Goal: Task Accomplishment & Management: Complete application form

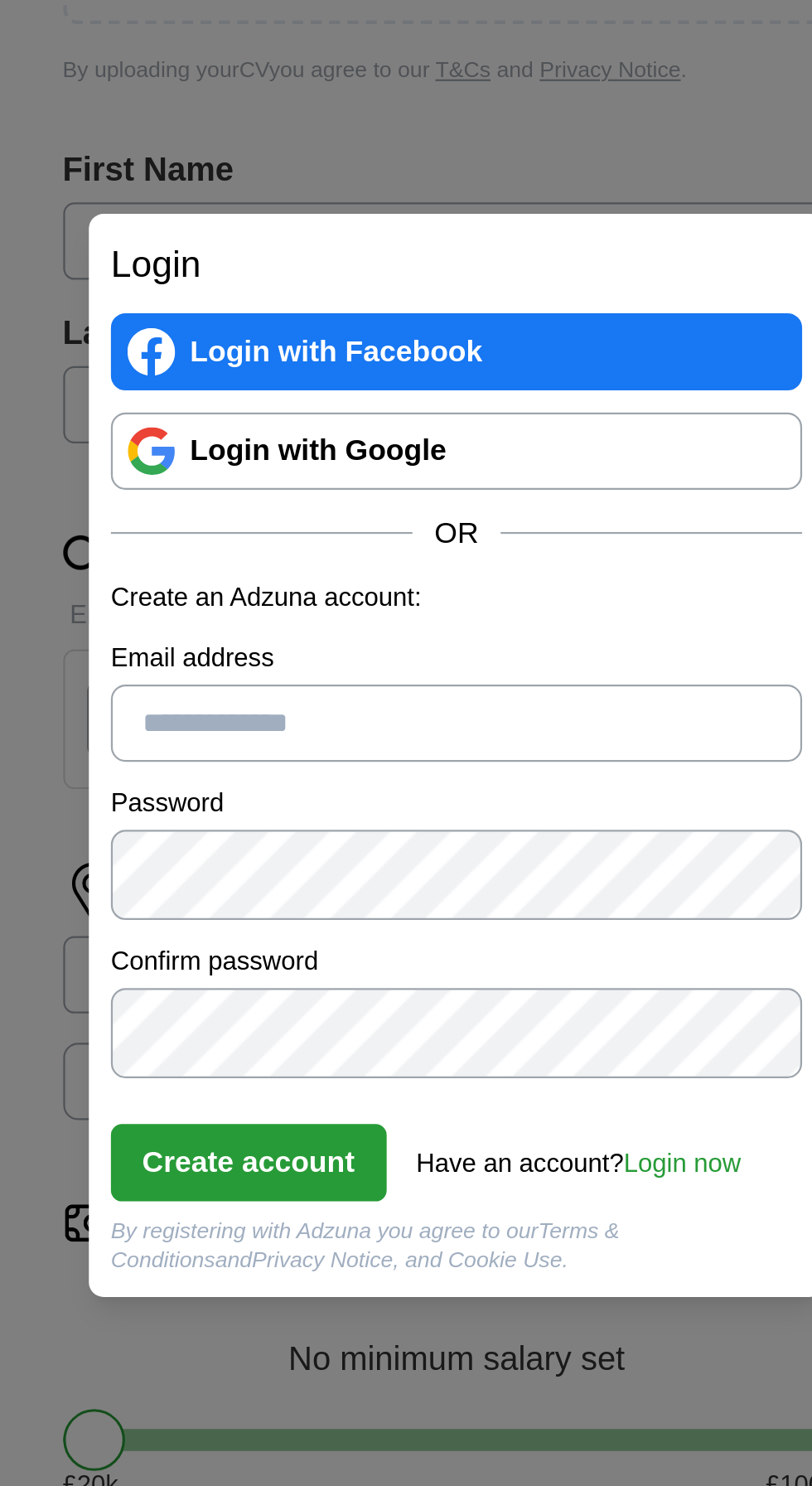
click at [346, 714] on input "Email address" at bounding box center [406, 728] width 311 height 35
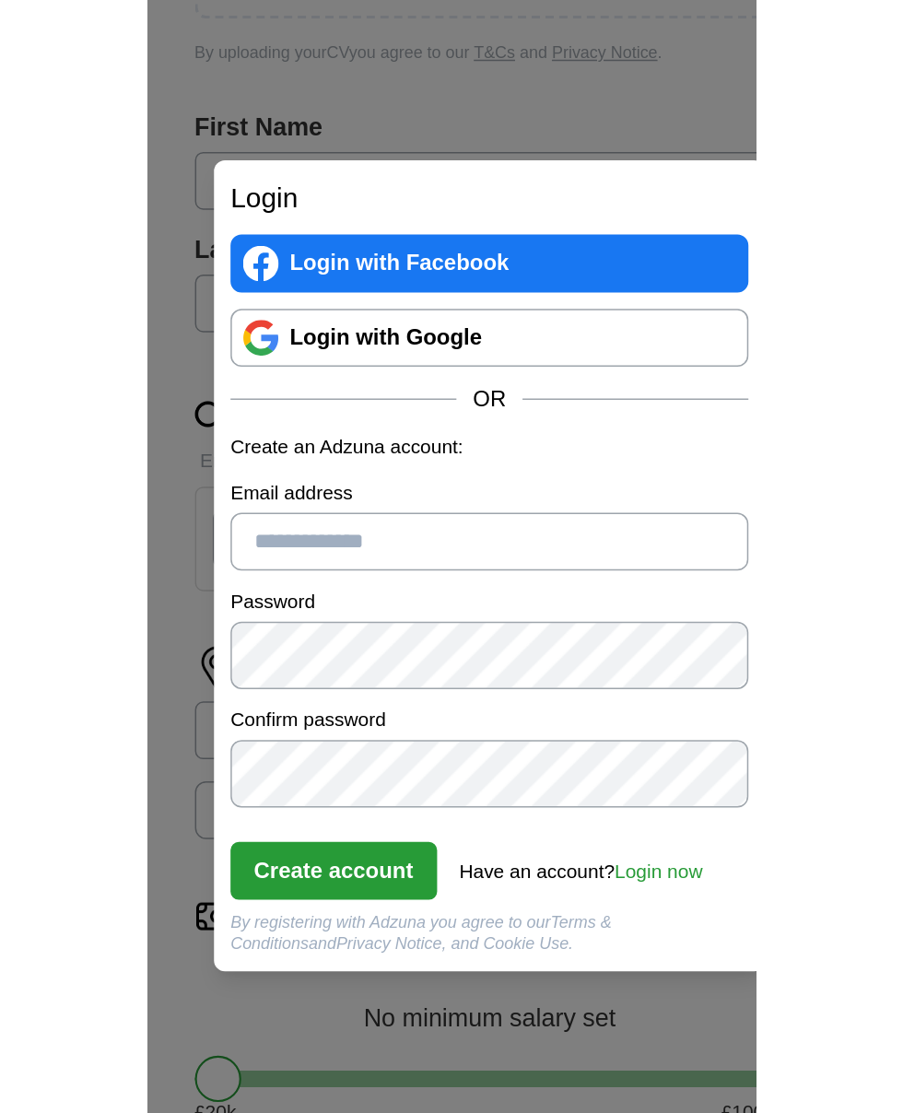
scroll to position [10, 0]
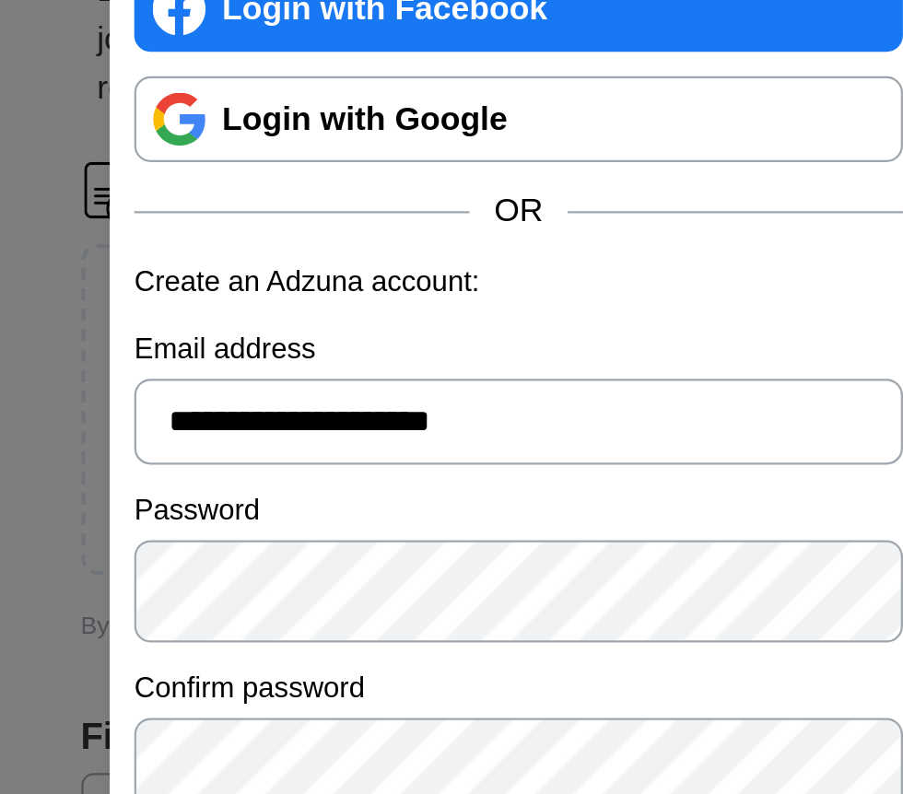
type input "**********"
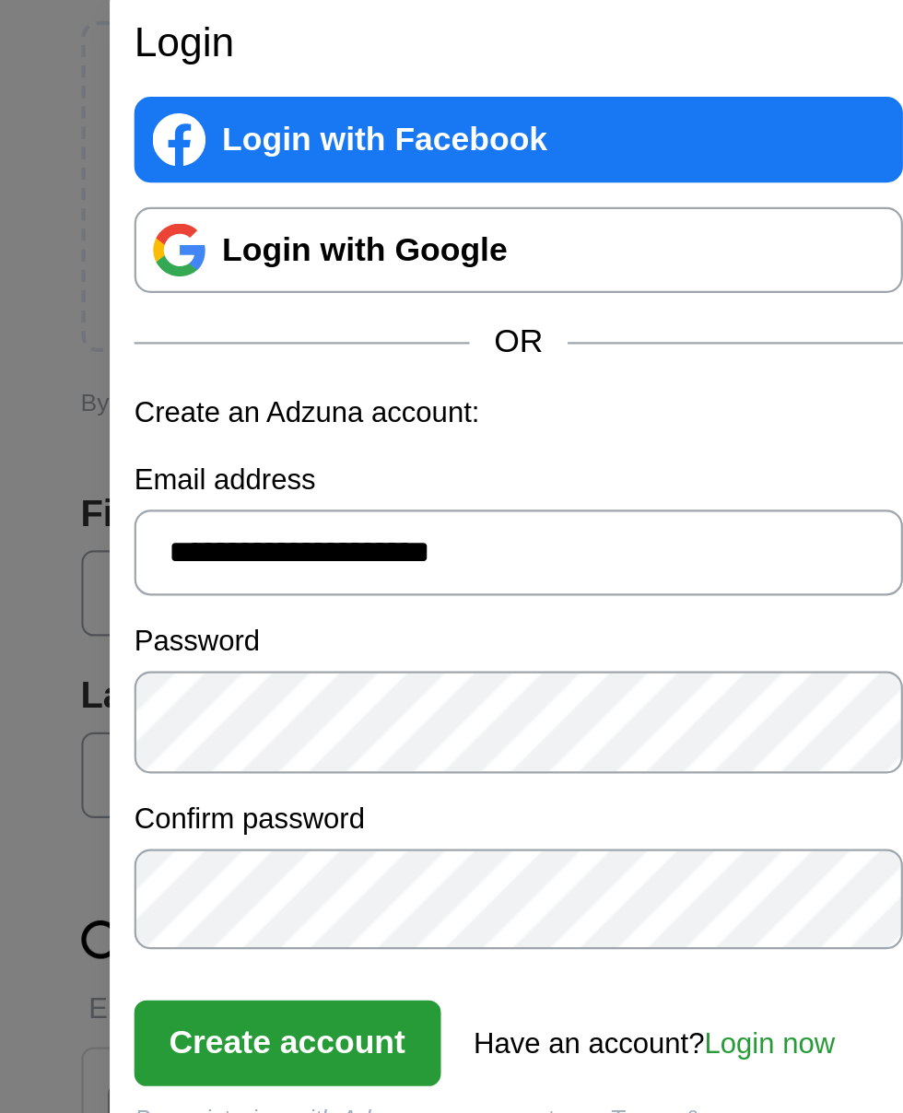
click at [403, 780] on button "Create account" at bounding box center [347, 761] width 138 height 39
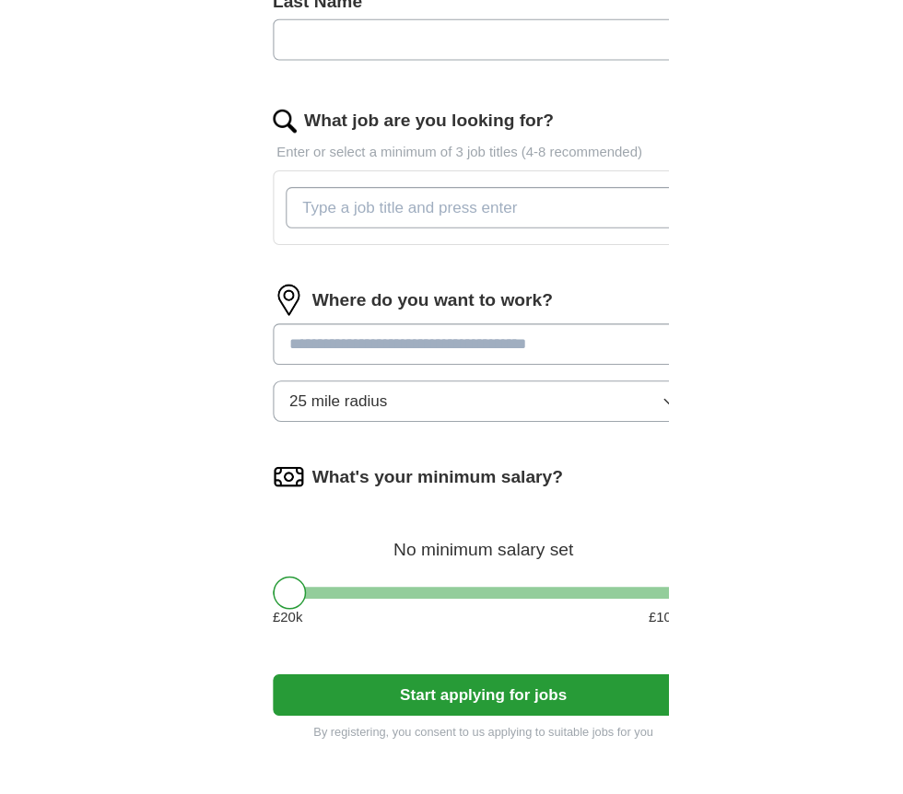
scroll to position [10, 0]
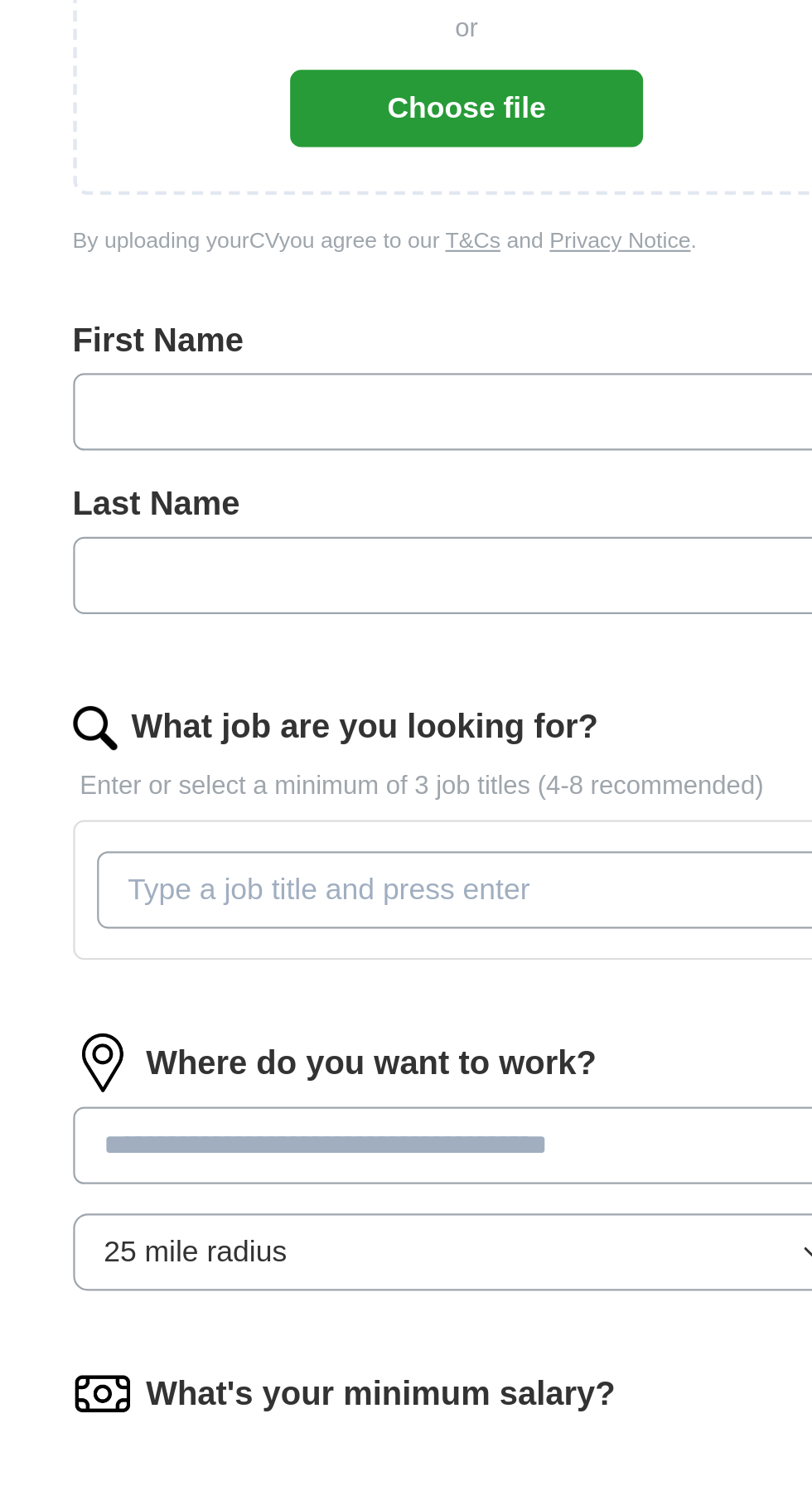
click at [337, 520] on input "text" at bounding box center [406, 502] width 355 height 35
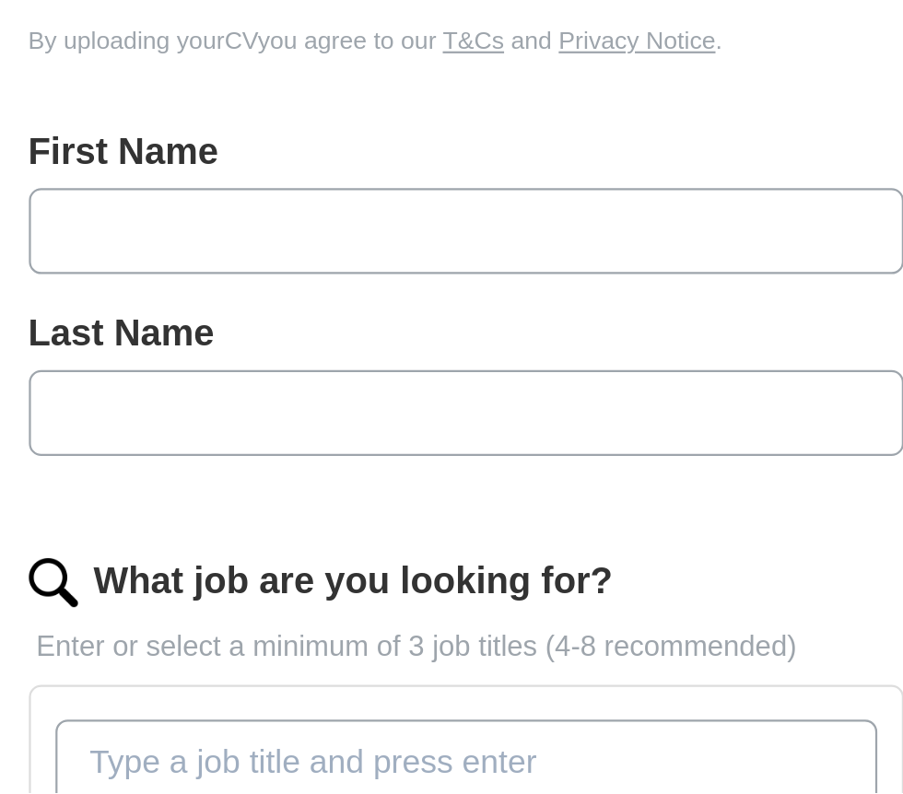
scroll to position [32, 0]
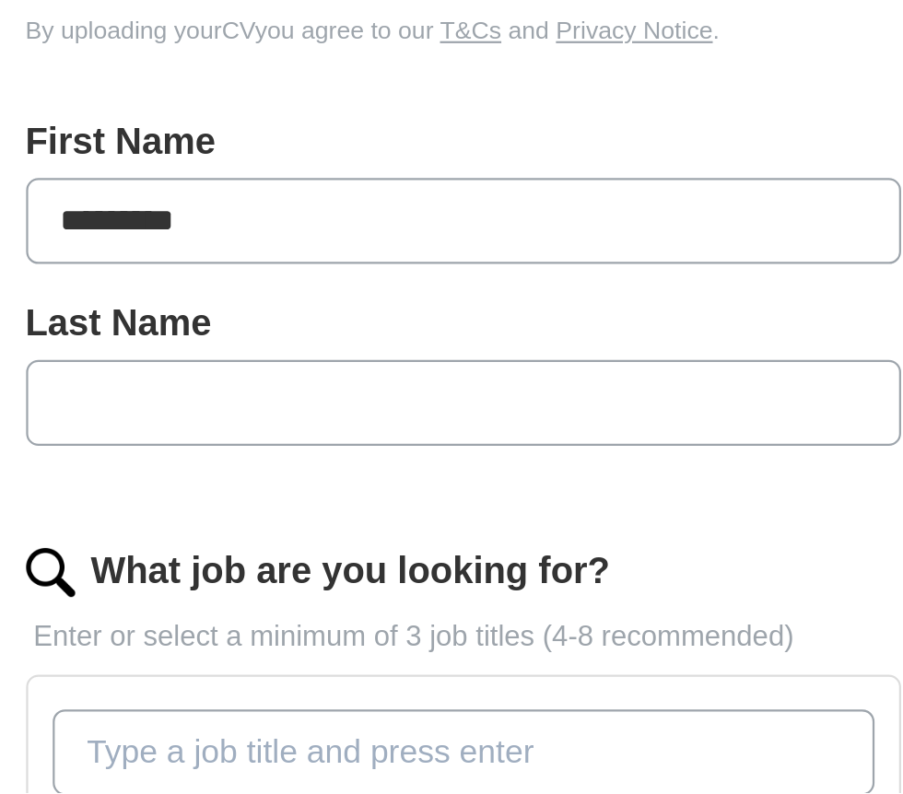
type input "********"
click at [340, 637] on input "text" at bounding box center [451, 618] width 395 height 39
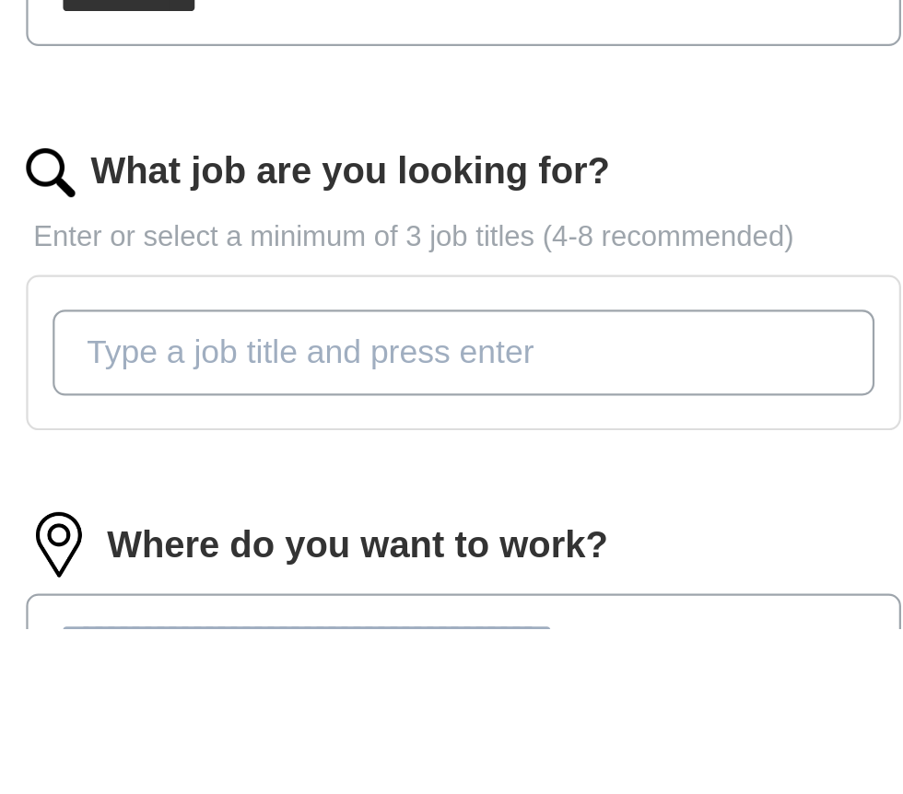
scroll to position [155, 0]
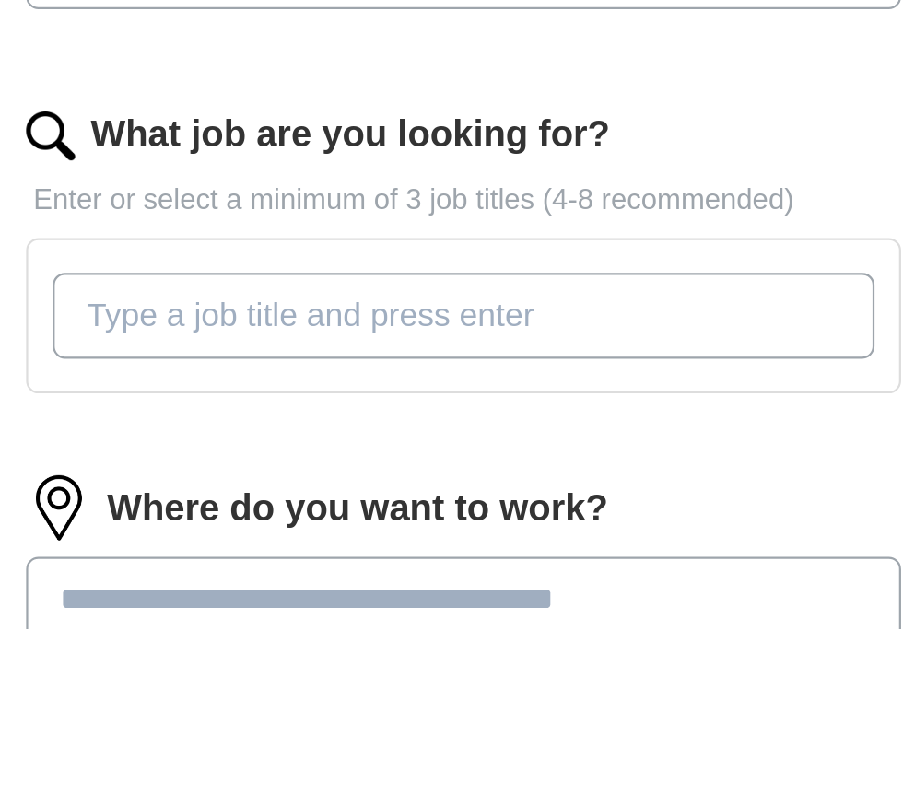
type input "**********"
click at [438, 672] on input "What job are you looking for?" at bounding box center [451, 653] width 371 height 39
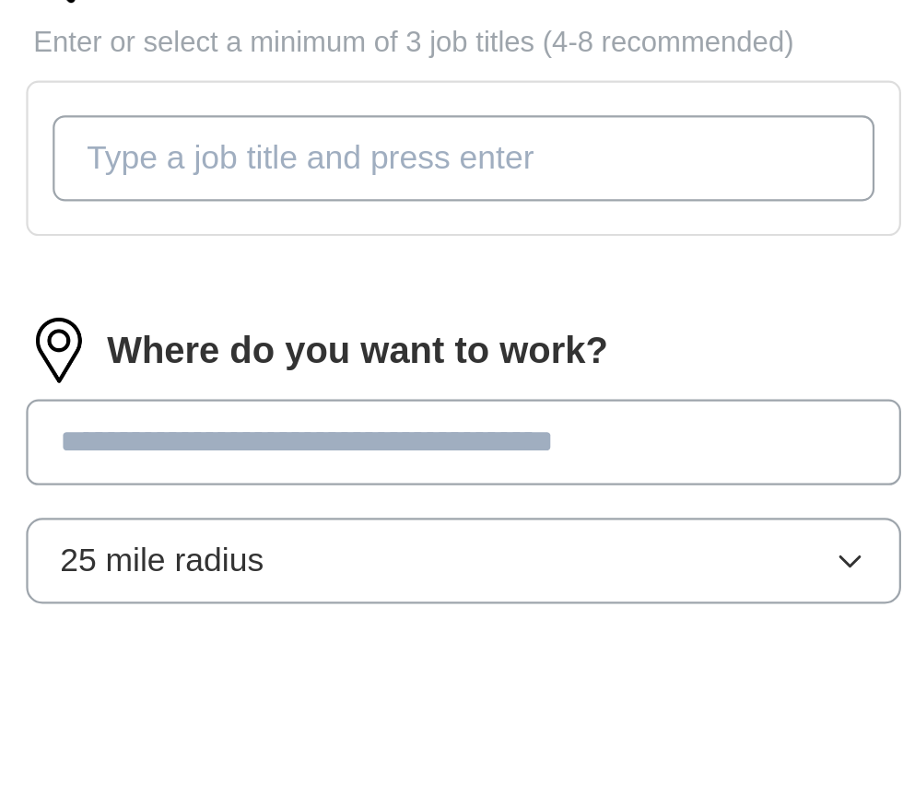
scroll to position [240, 0]
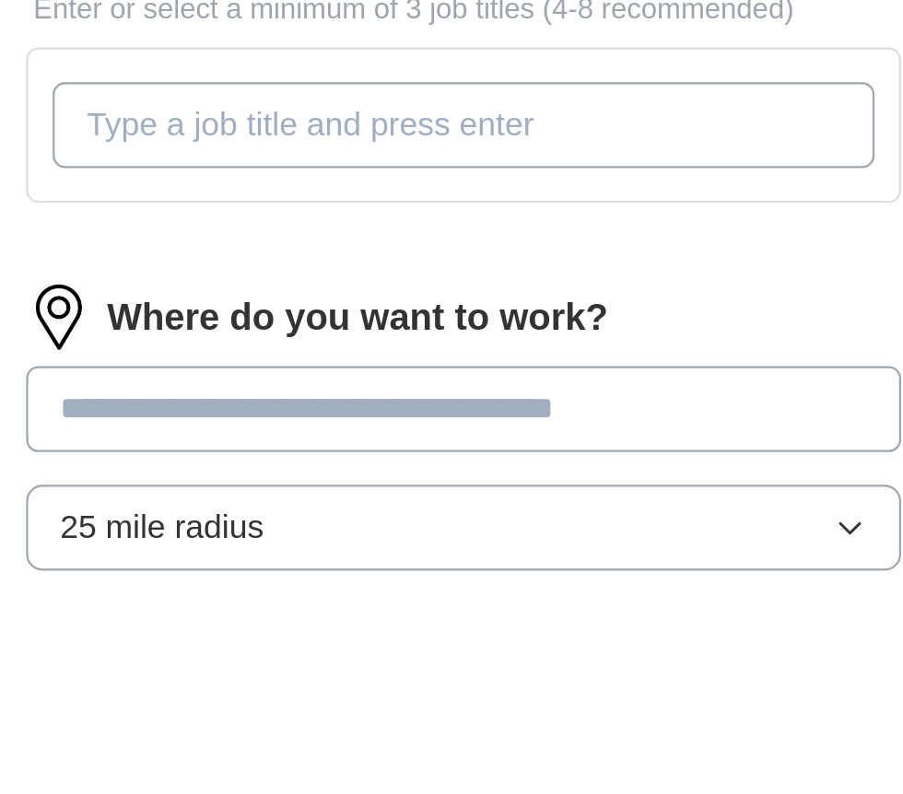
click at [338, 587] on input "What job are you looking for?" at bounding box center [451, 567] width 371 height 39
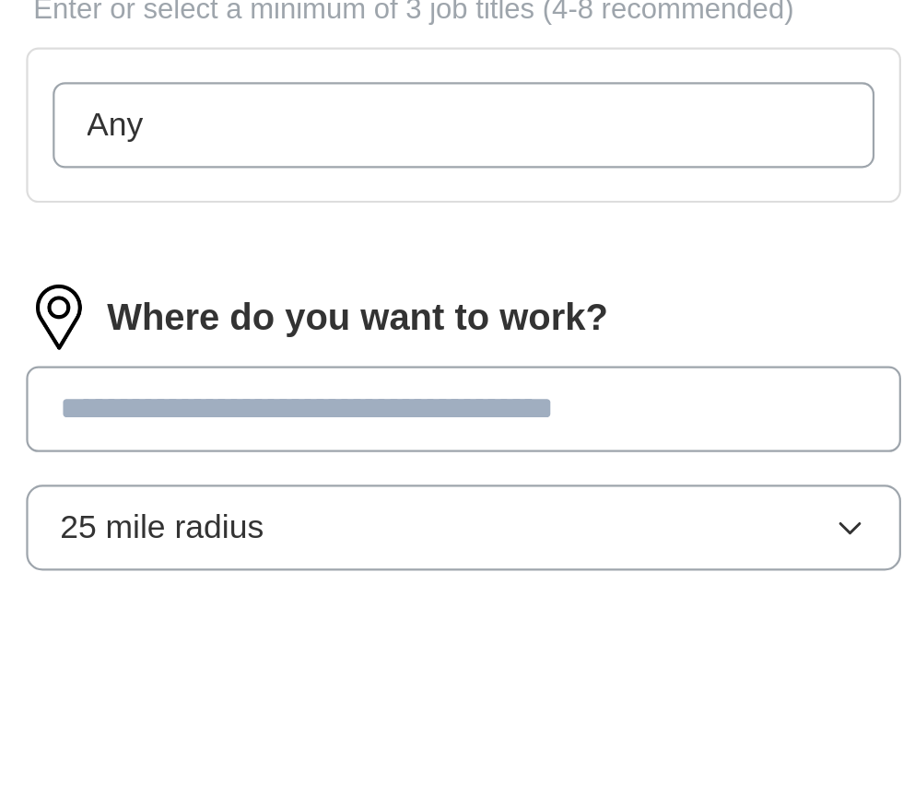
click at [373, 783] on div "Where do you want to work? 25 mile radius" at bounding box center [451, 711] width 395 height 144
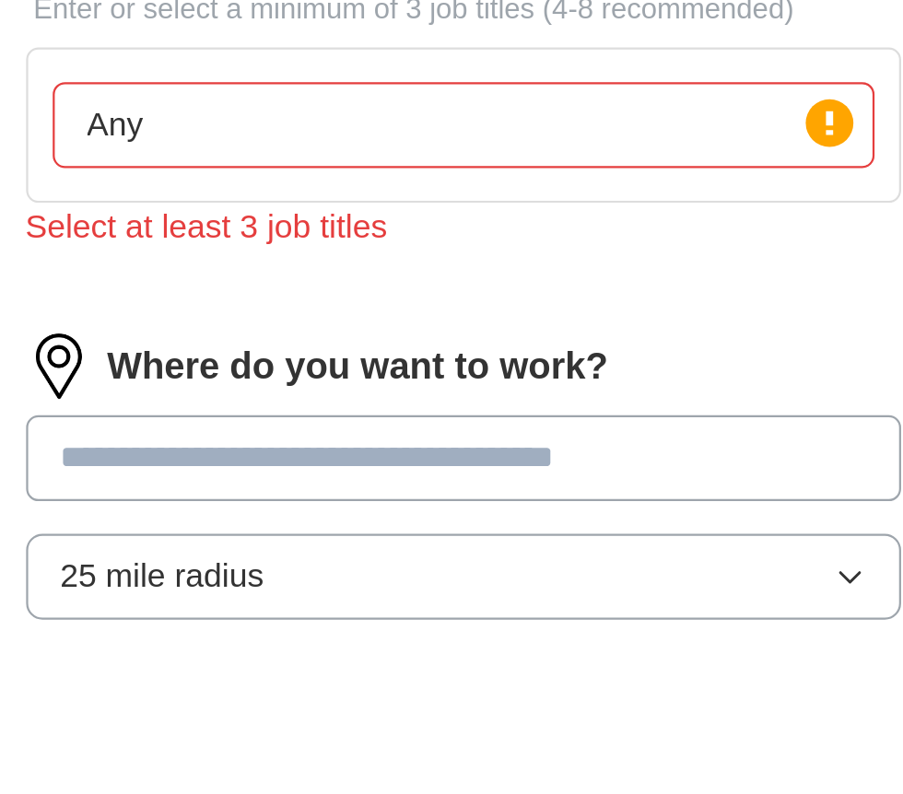
click at [501, 587] on input "Any" at bounding box center [451, 567] width 371 height 39
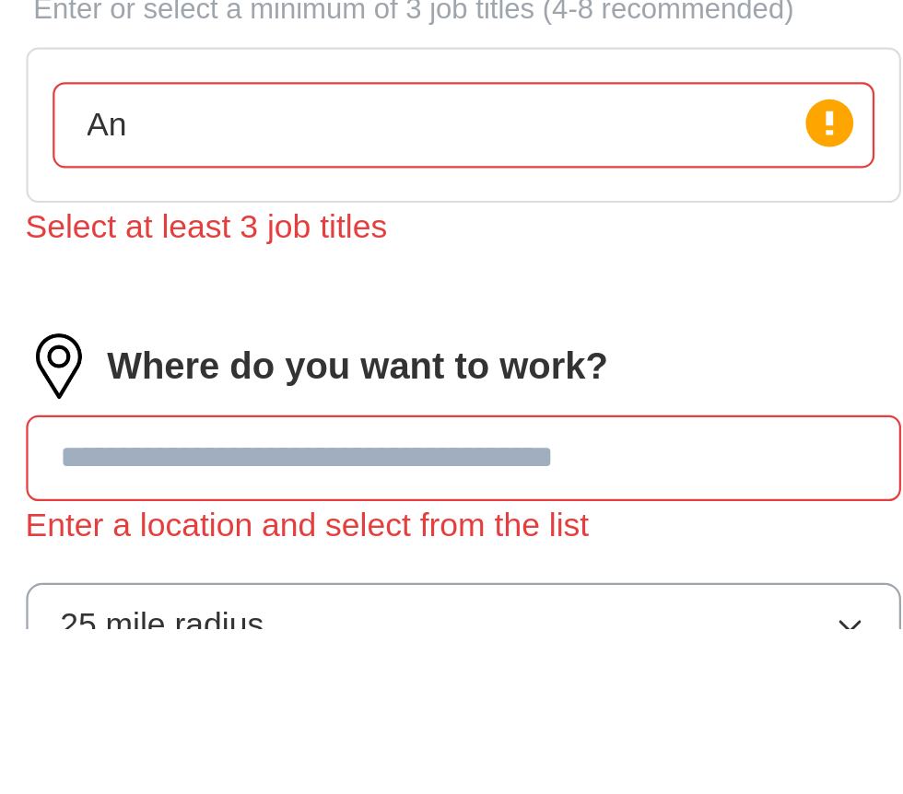
type input "A"
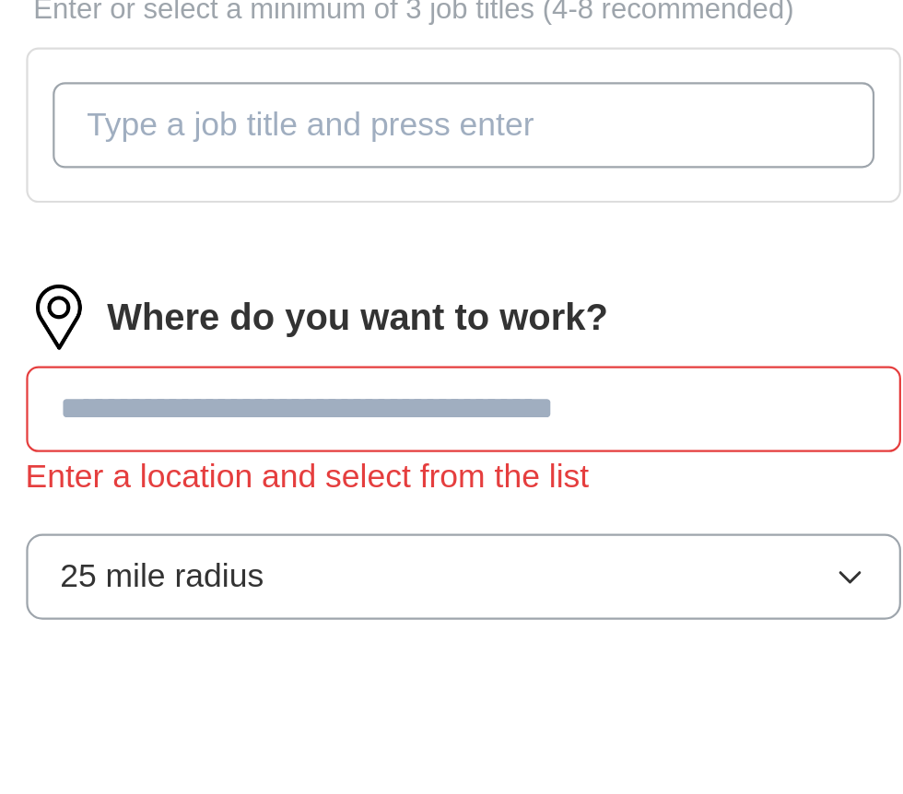
click at [581, 587] on input "What job are you looking for?" at bounding box center [451, 567] width 371 height 39
click at [452, 805] on div "Where do you want to work? Enter a location and select from the list 25 mile ra…" at bounding box center [451, 722] width 395 height 166
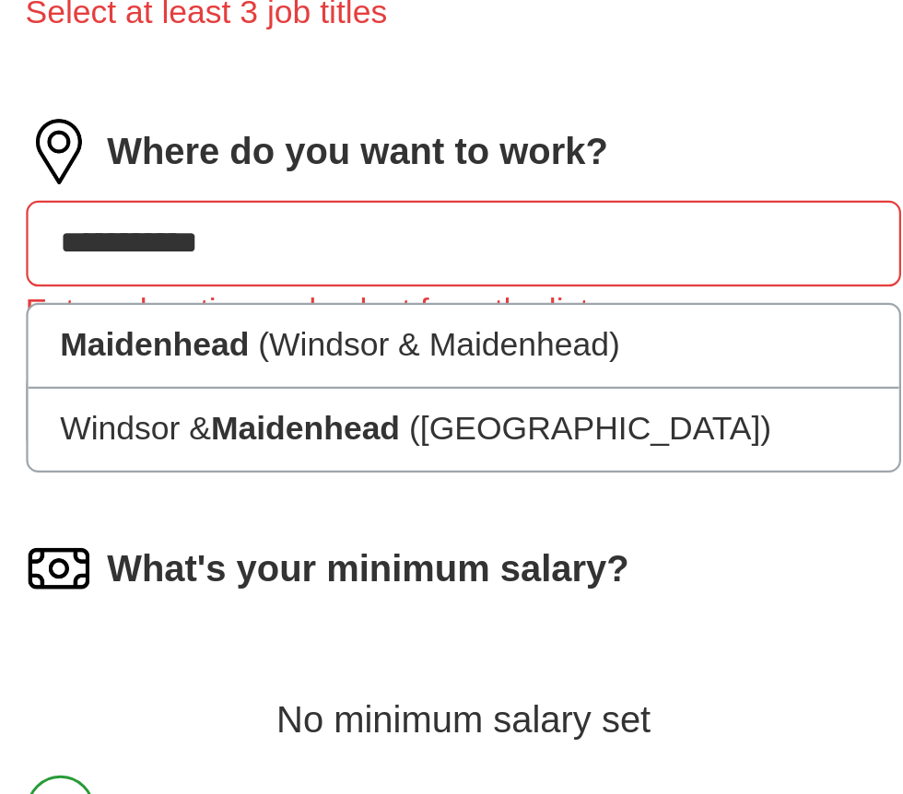
scroll to position [558, 0]
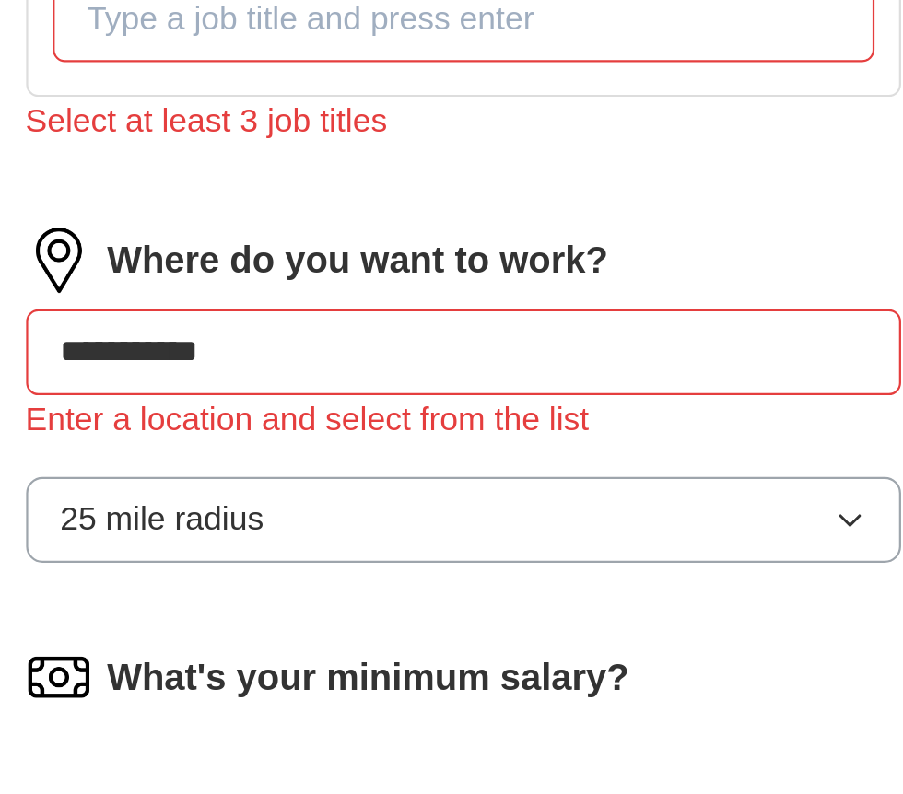
type input "**********"
click at [313, 269] on input "What job are you looking for?" at bounding box center [451, 249] width 371 height 39
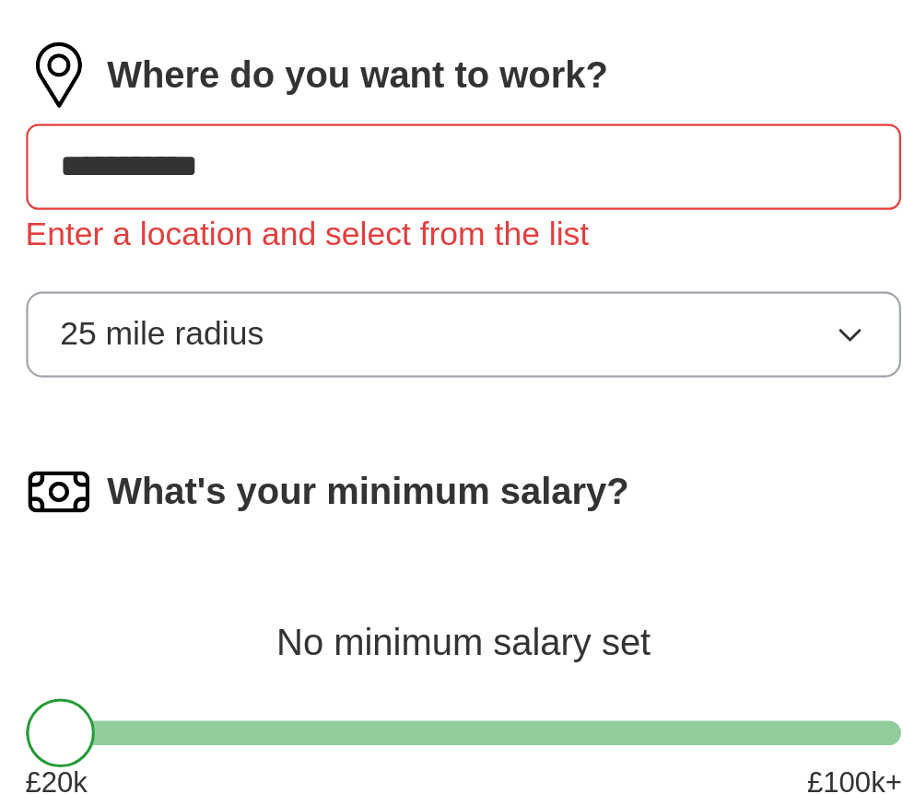
scroll to position [445, 0]
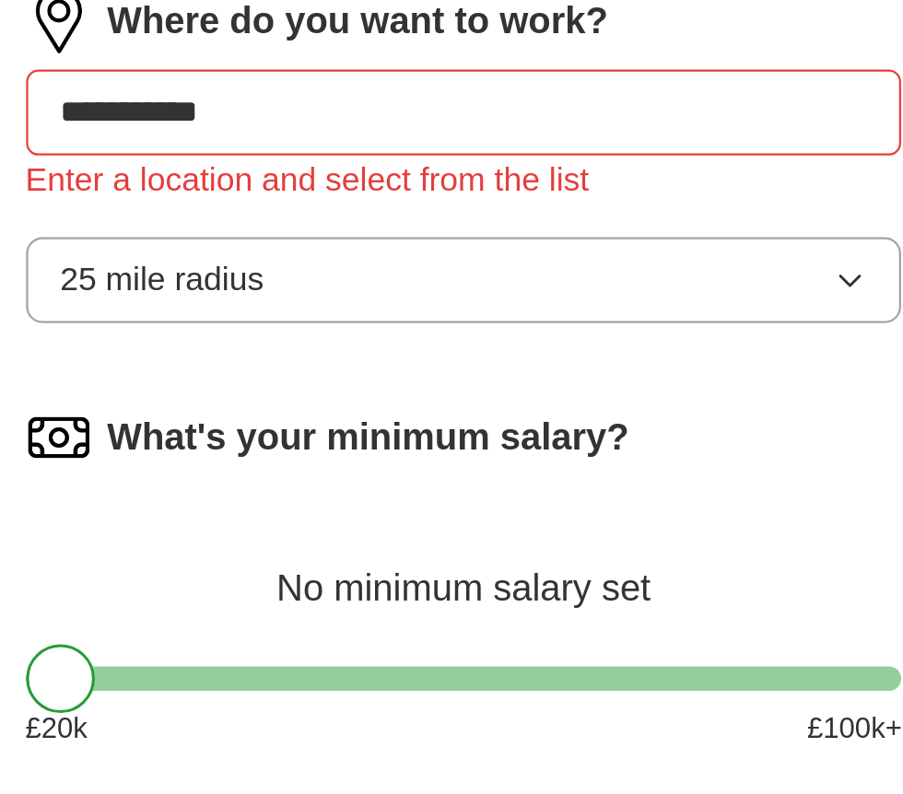
type input "Manufactureing"
click at [625, 601] on div "**********" at bounding box center [451, 518] width 395 height 166
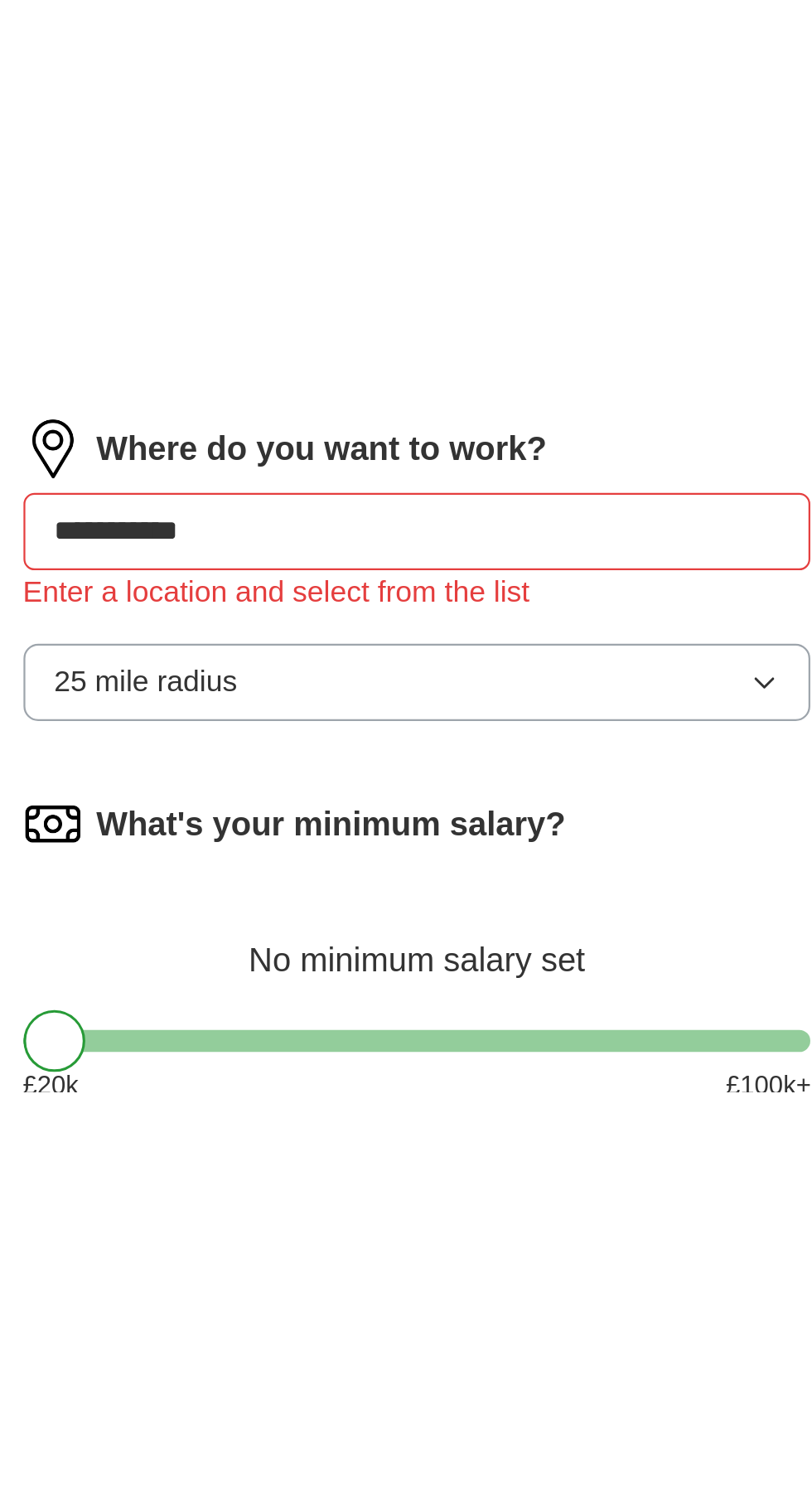
scroll to position [279, 0]
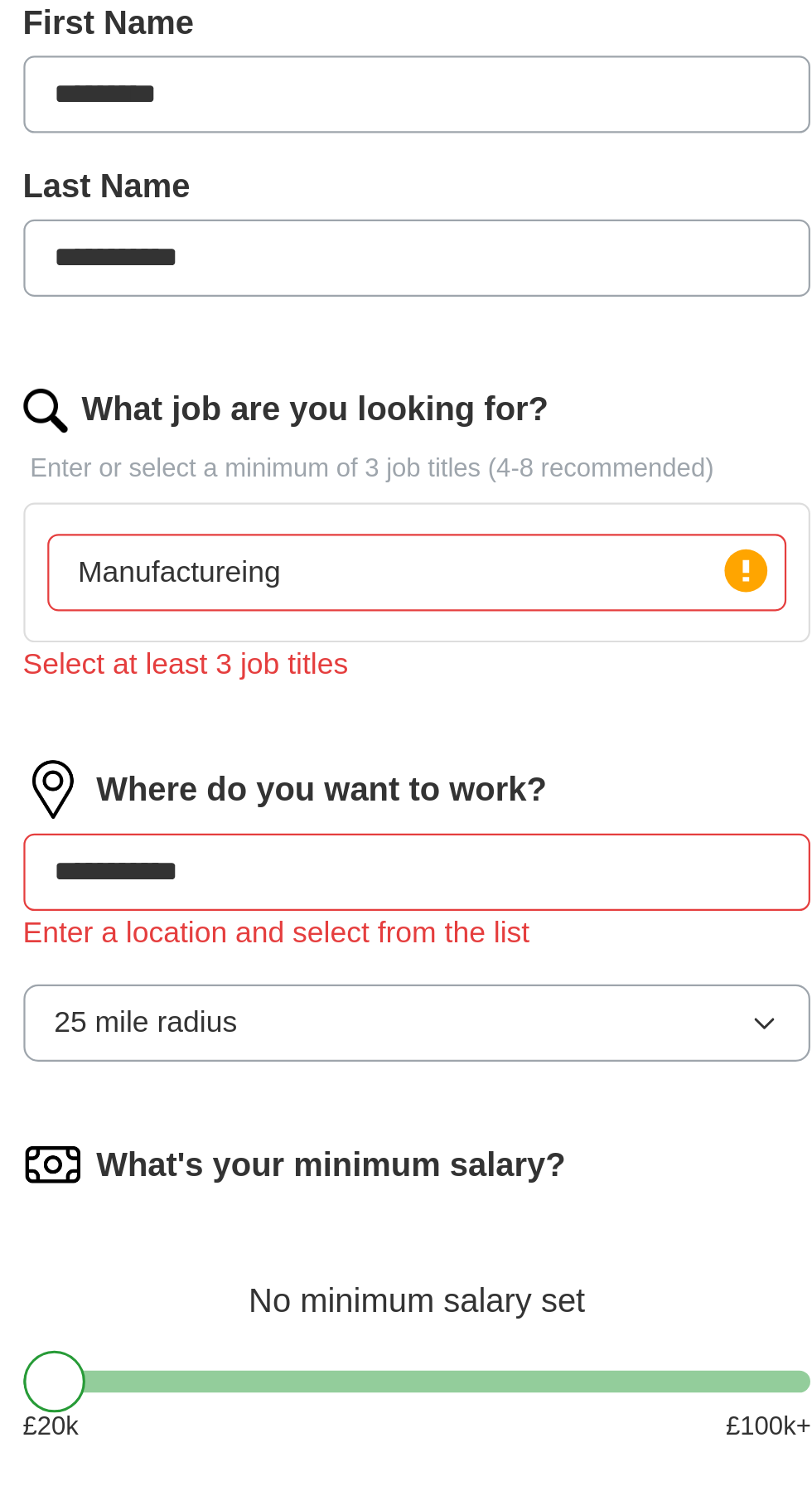
click at [562, 701] on icon "button" at bounding box center [562, 694] width 13 height 13
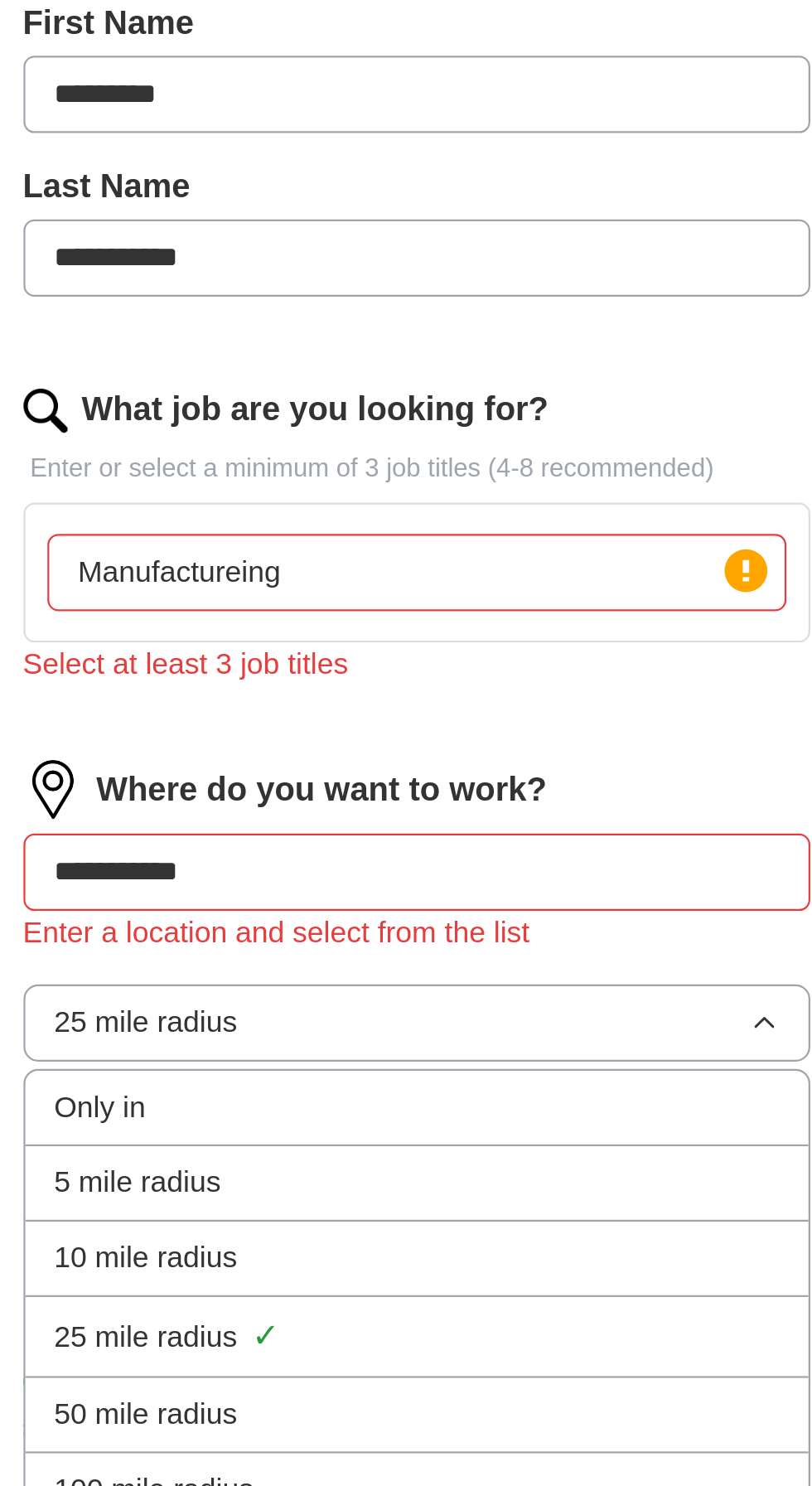
click at [398, 810] on div "10 mile radius" at bounding box center [406, 801] width 327 height 20
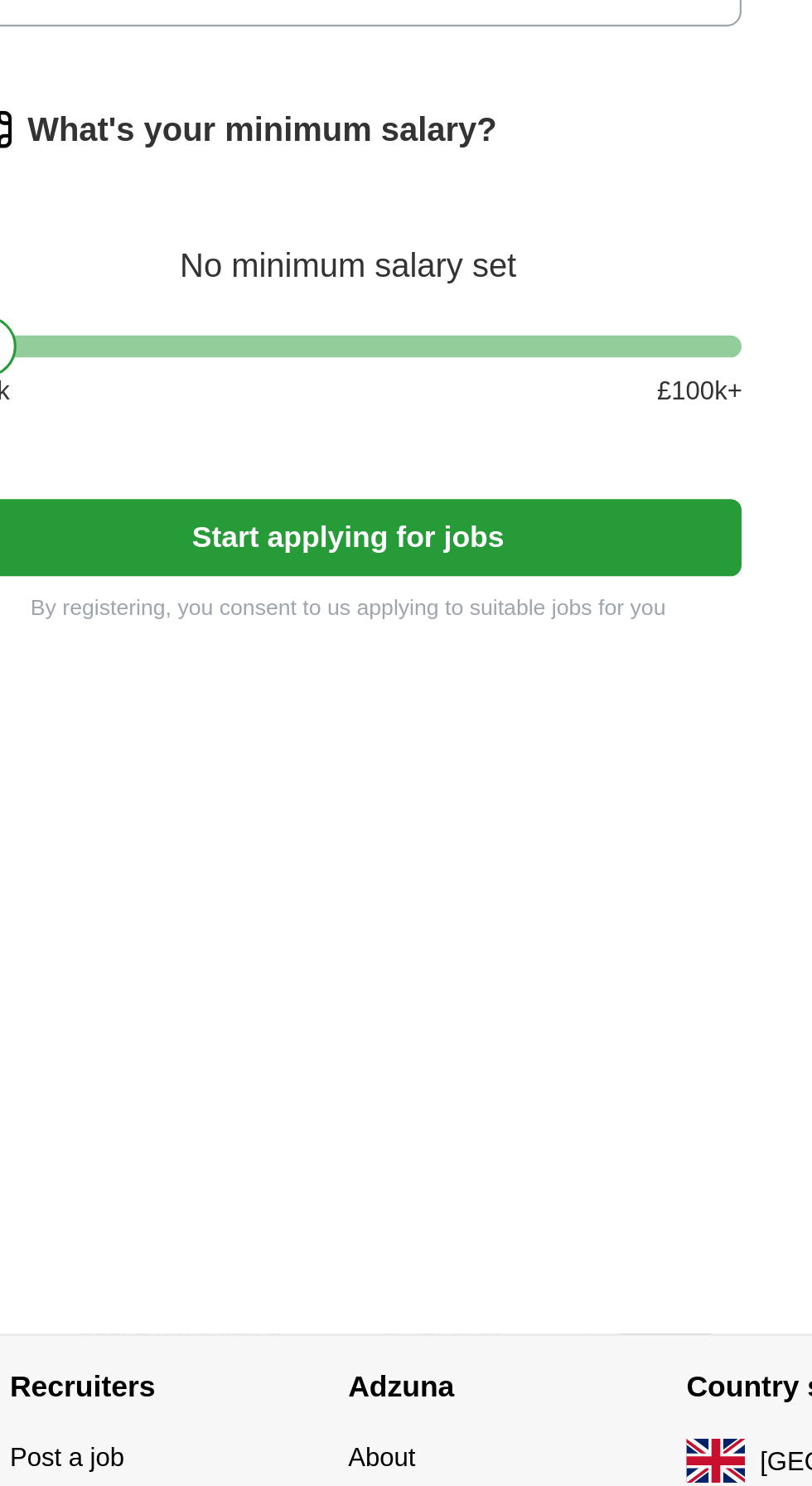
scroll to position [278, 0]
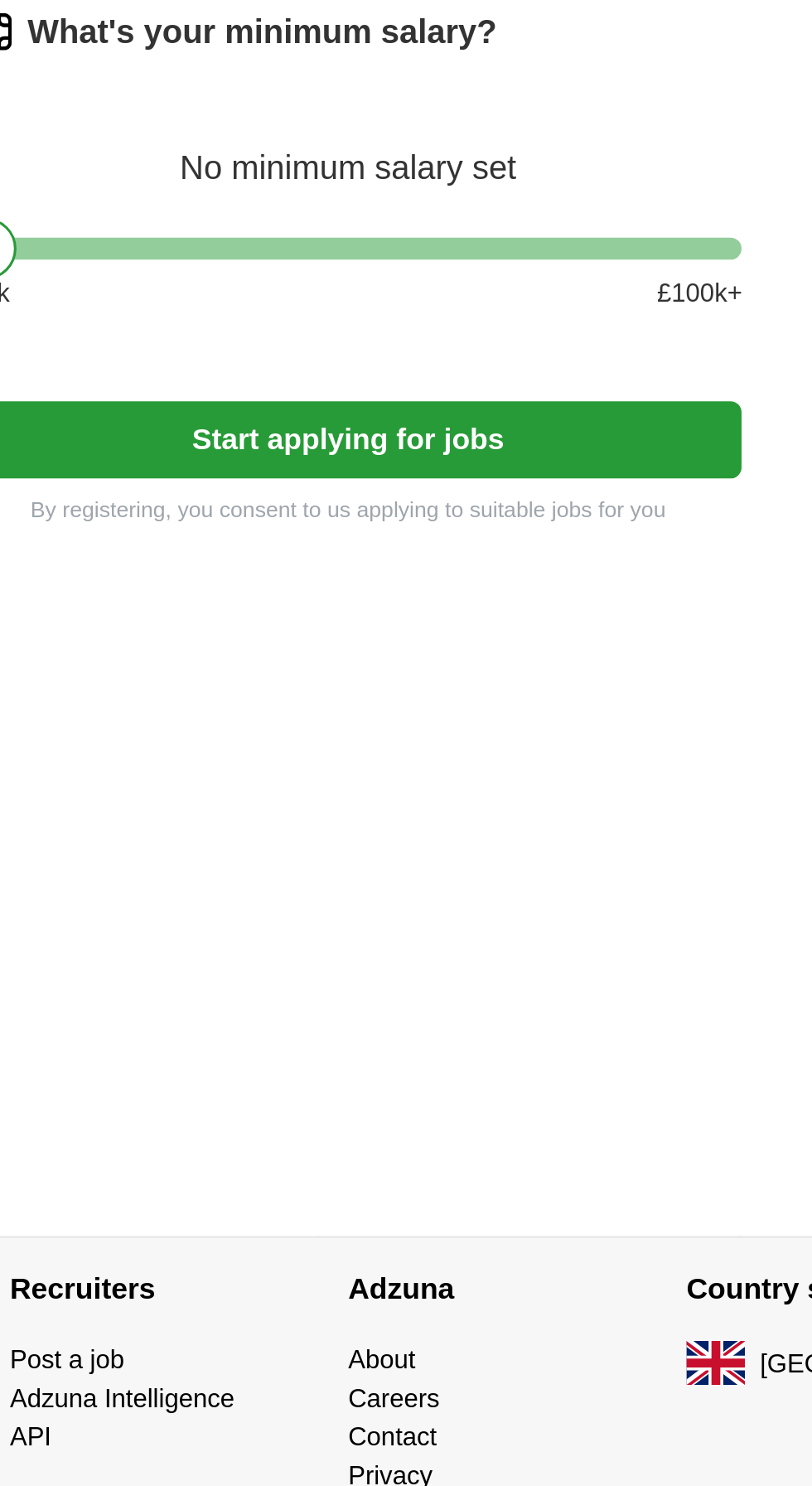
click at [485, 960] on button "Start applying for jobs" at bounding box center [406, 942] width 355 height 35
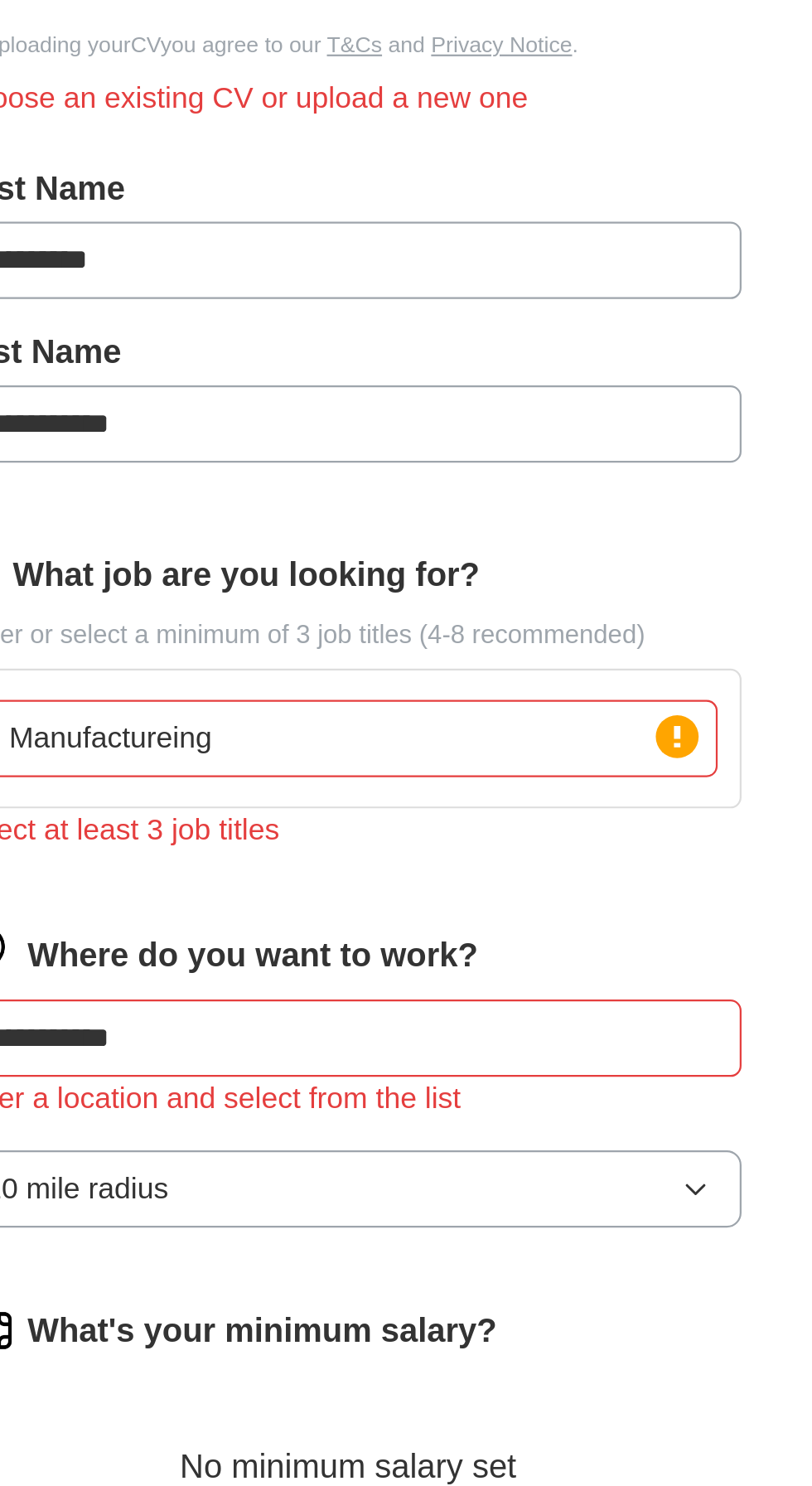
scroll to position [439, 0]
